Goal: Navigation & Orientation: Find specific page/section

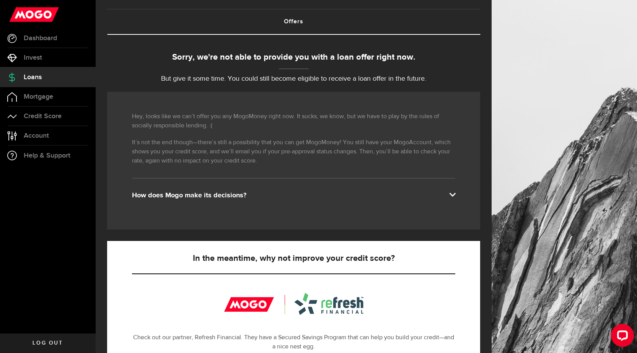
scroll to position [38, 0]
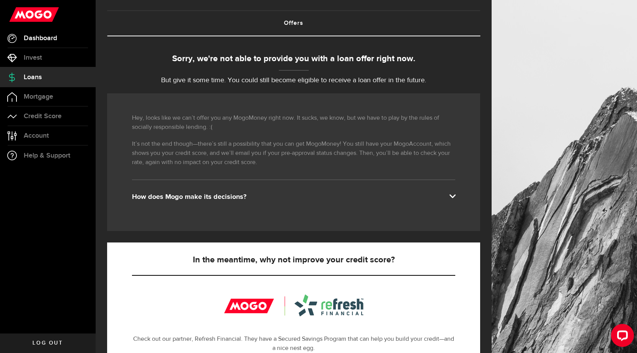
click at [61, 38] on link "Dashboard" at bounding box center [48, 38] width 96 height 19
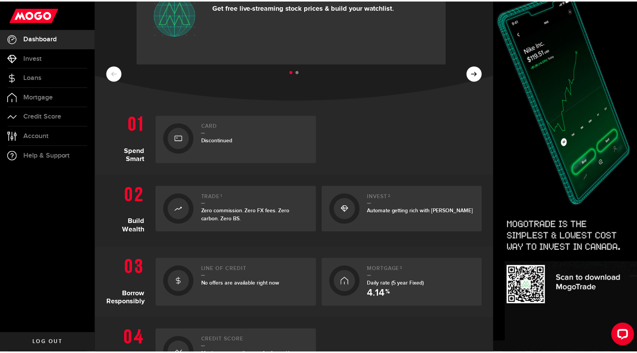
scroll to position [77, 0]
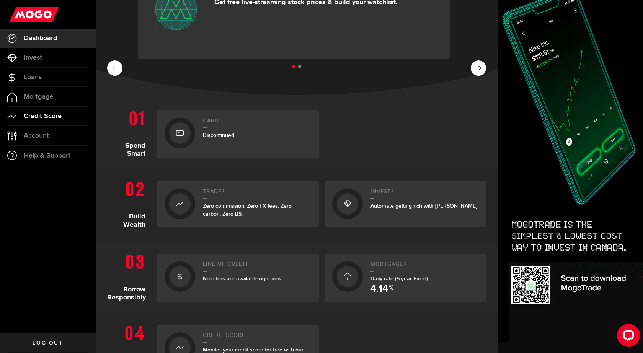
click at [60, 113] on span "Credit Score" at bounding box center [43, 116] width 38 height 7
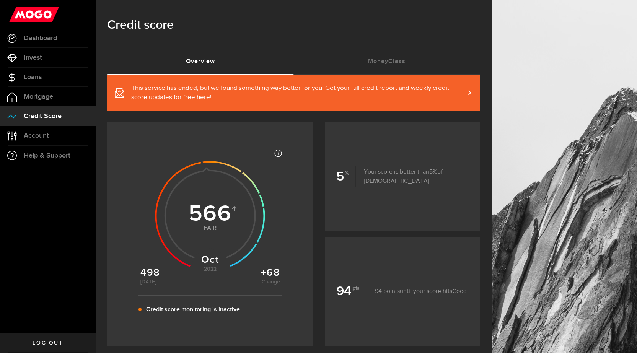
click at [477, 91] on link "This service has ended, but we found something way better for you. Get your ful…" at bounding box center [293, 93] width 373 height 36
click at [55, 154] on span "Help & Support" at bounding box center [47, 155] width 47 height 7
click at [44, 341] on span "Log out" at bounding box center [48, 342] width 30 height 5
